Goal: Information Seeking & Learning: Learn about a topic

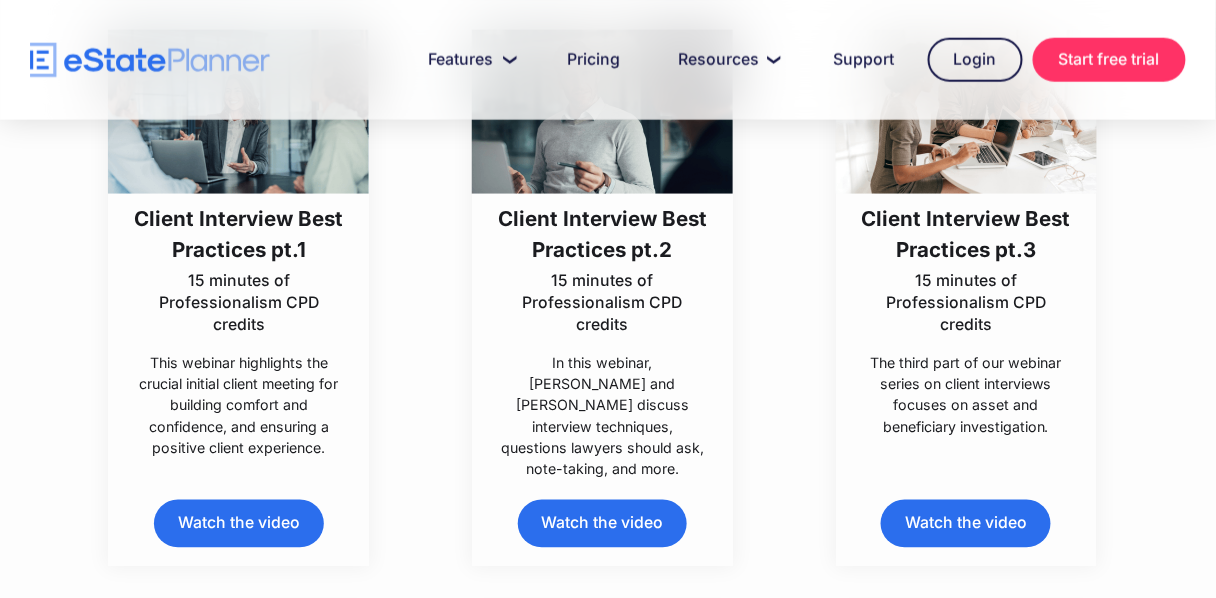
scroll to position [560, 0]
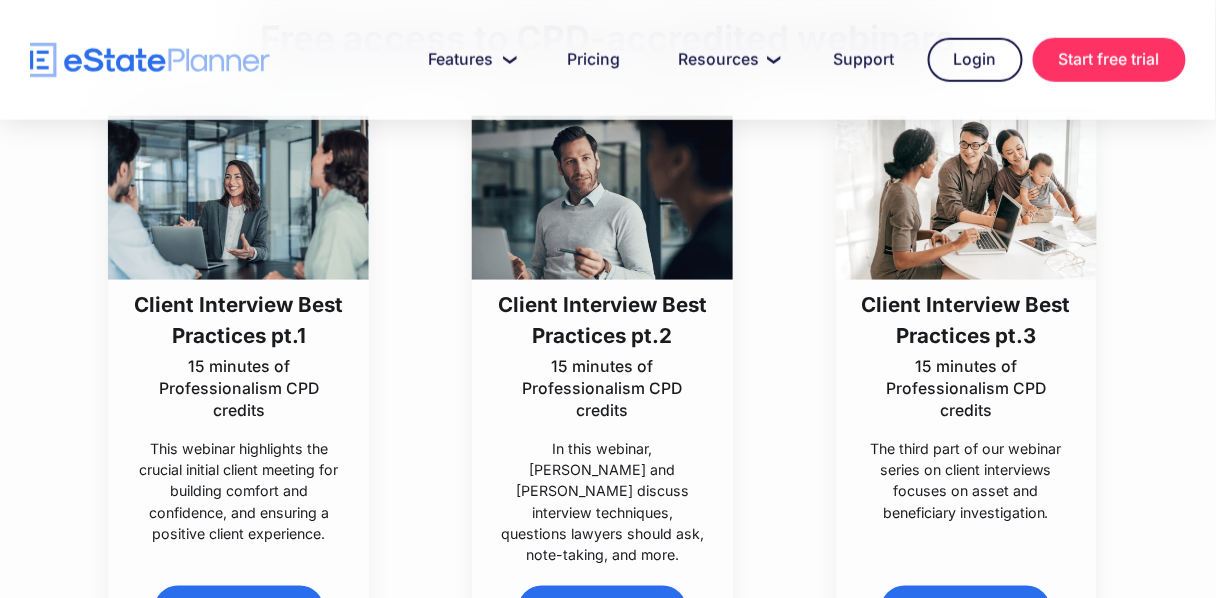
click at [581, 290] on h3 "Client Interview Best Practices pt.2" at bounding box center [602, 321] width 210 height 62
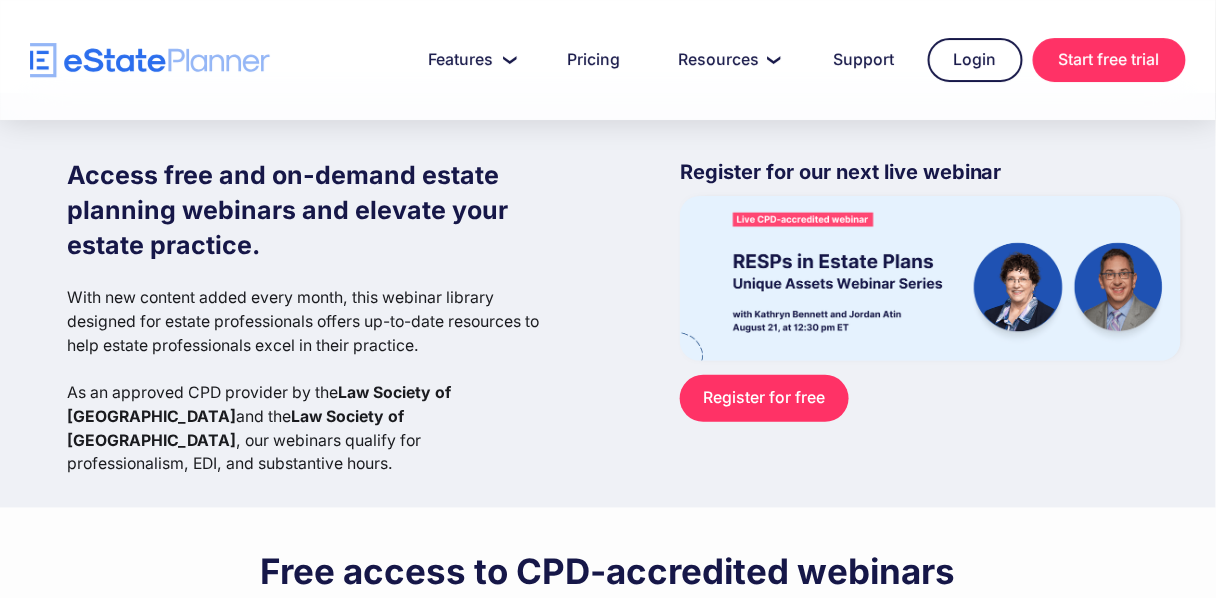
scroll to position [0, 0]
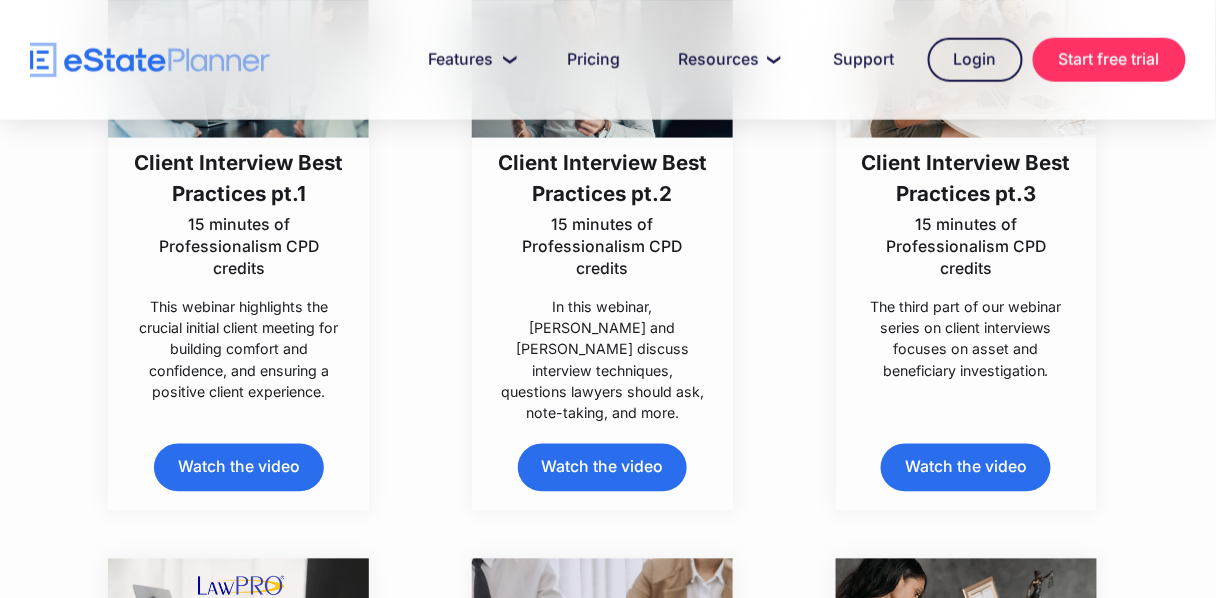
scroll to position [480, 0]
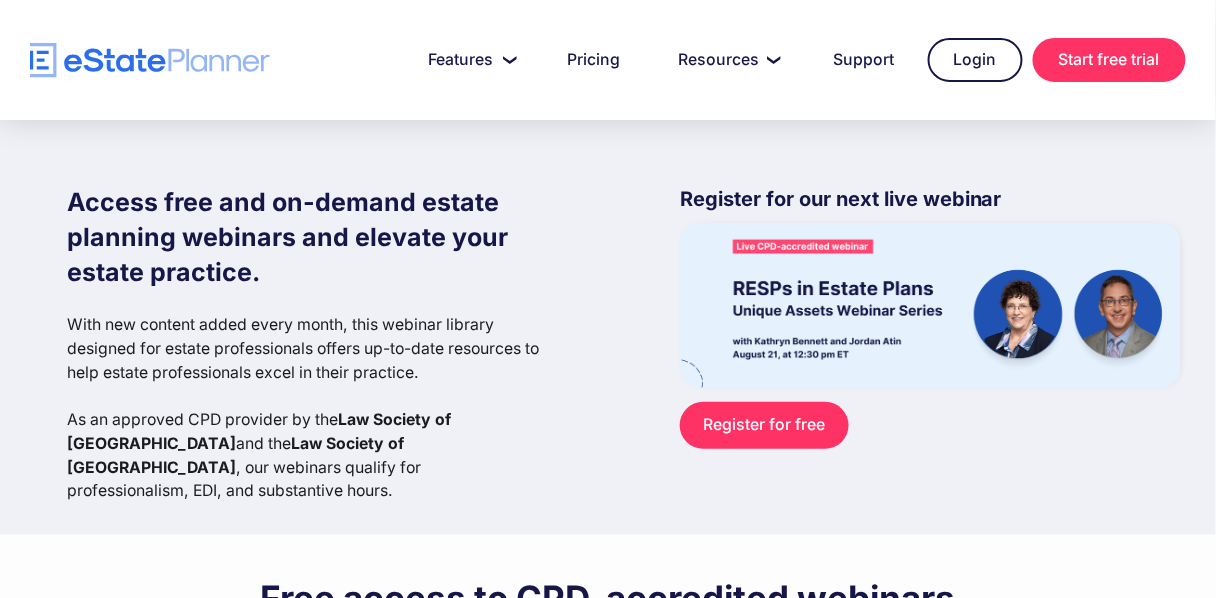
click at [813, 246] on img at bounding box center [930, 305] width 501 height 165
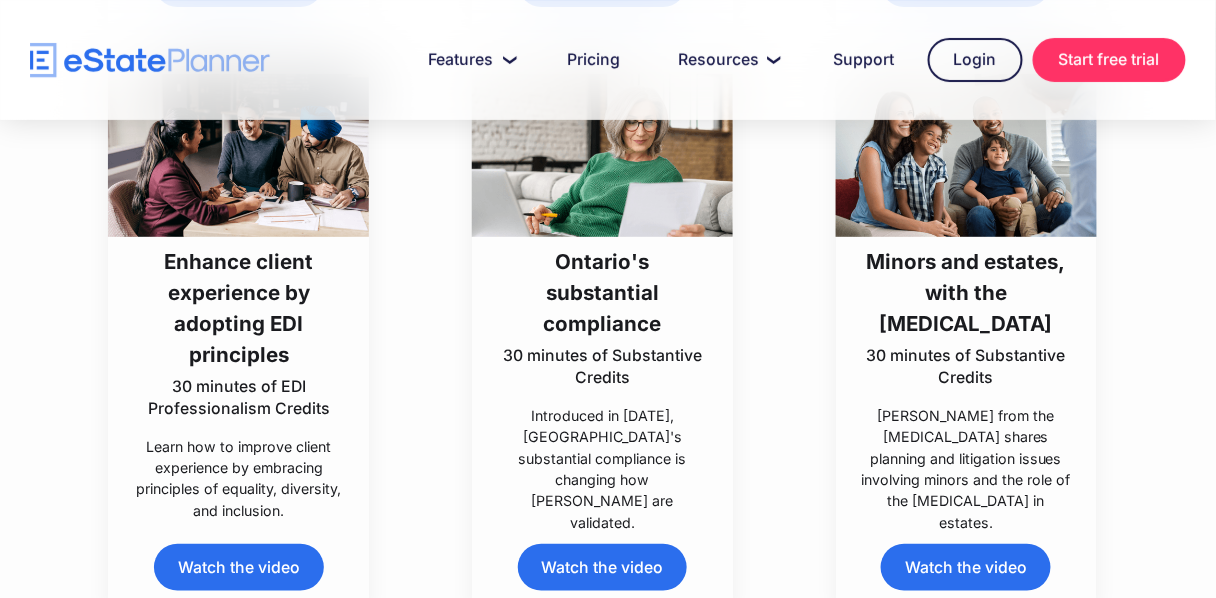
scroll to position [5759, 0]
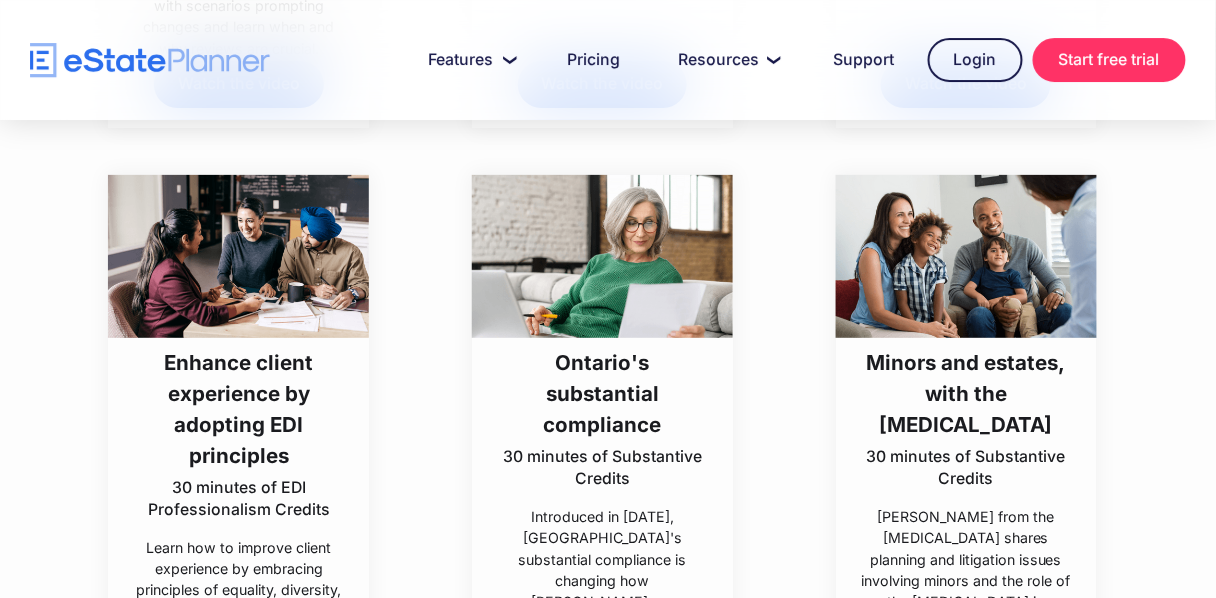
click at [264, 299] on img at bounding box center [238, 256] width 261 height 163
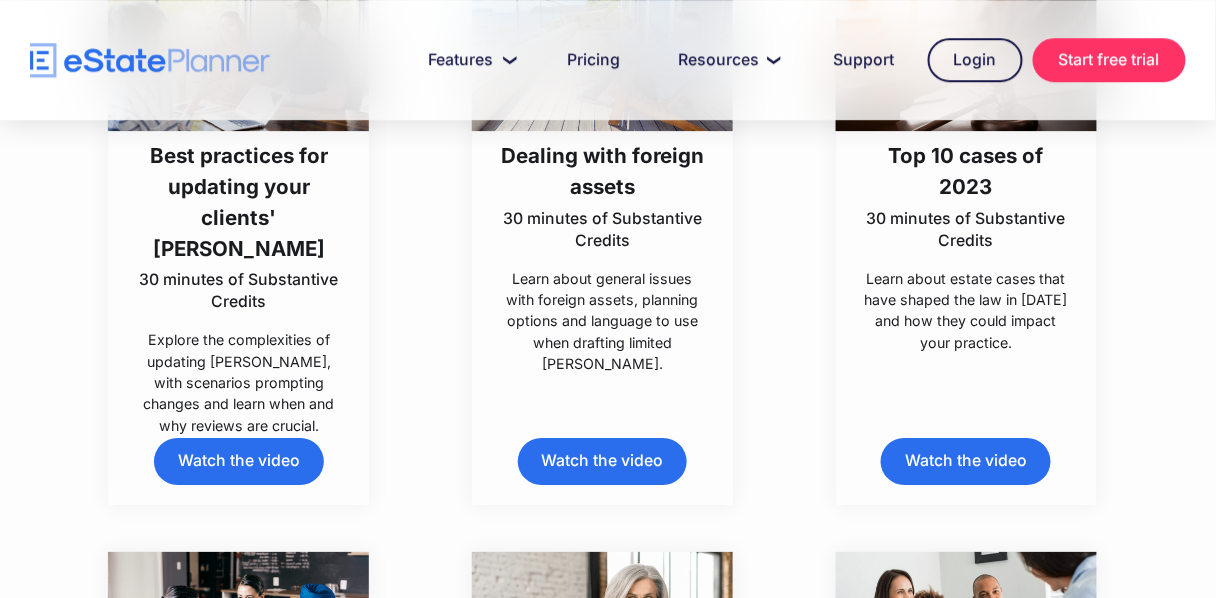
scroll to position [5357, 0]
